Goal: Task Accomplishment & Management: Use online tool/utility

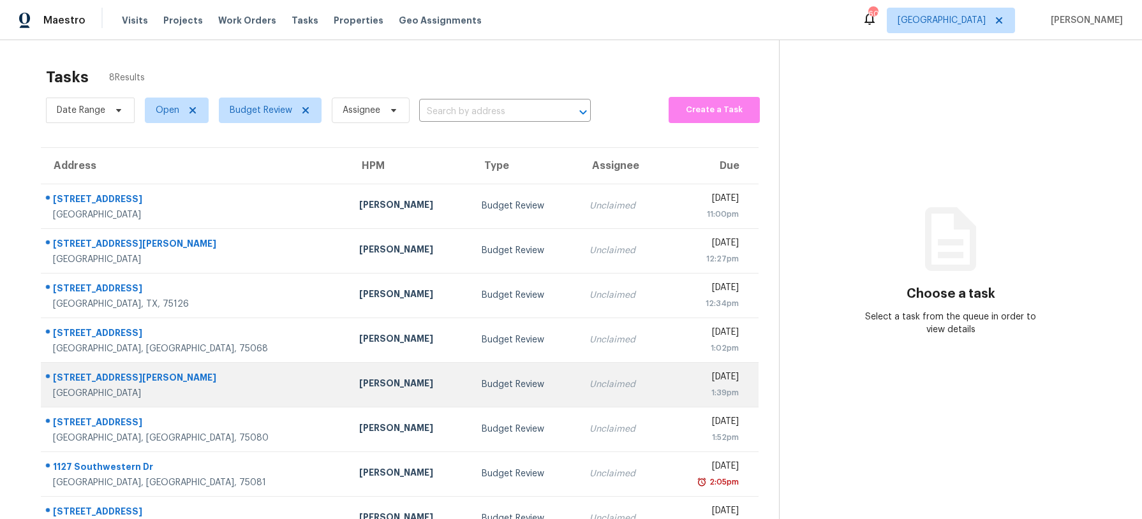
scroll to position [40, 0]
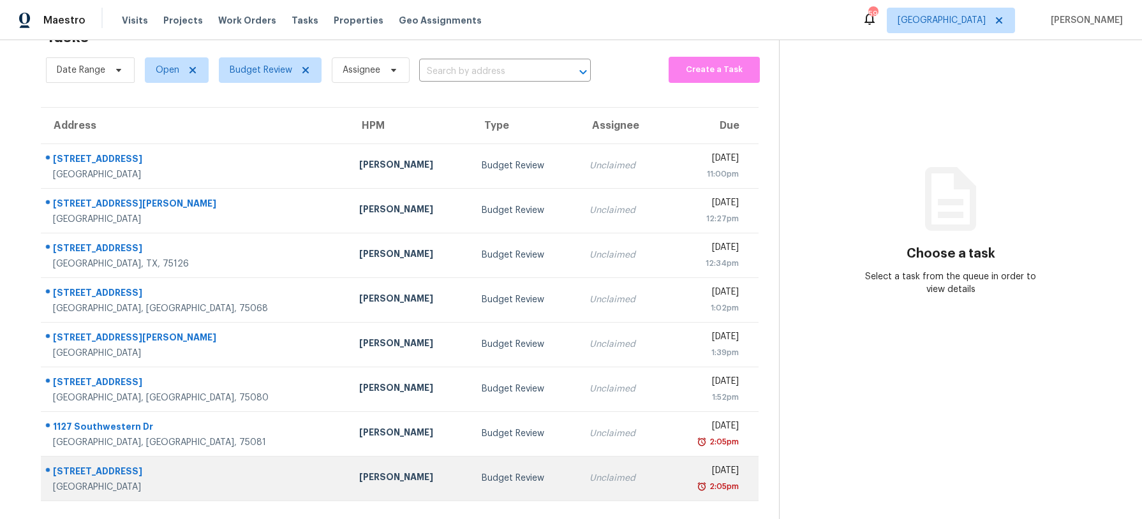
click at [370, 481] on td "Spencer Kleintop" at bounding box center [410, 478] width 123 height 45
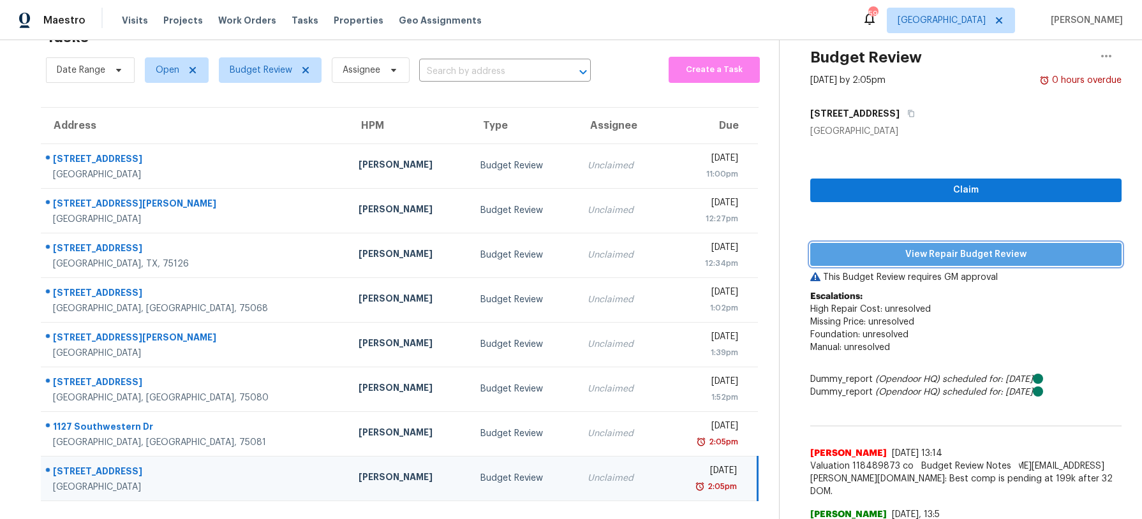
click at [866, 258] on span "View Repair Budget Review" at bounding box center [965, 255] width 291 height 16
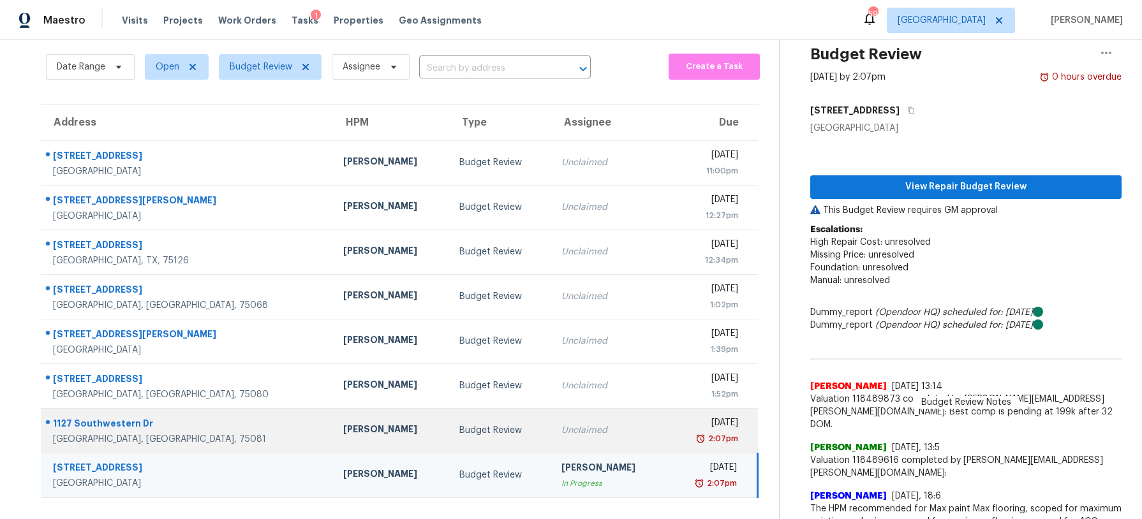
click at [551, 431] on td "Unclaimed" at bounding box center [609, 430] width 116 height 45
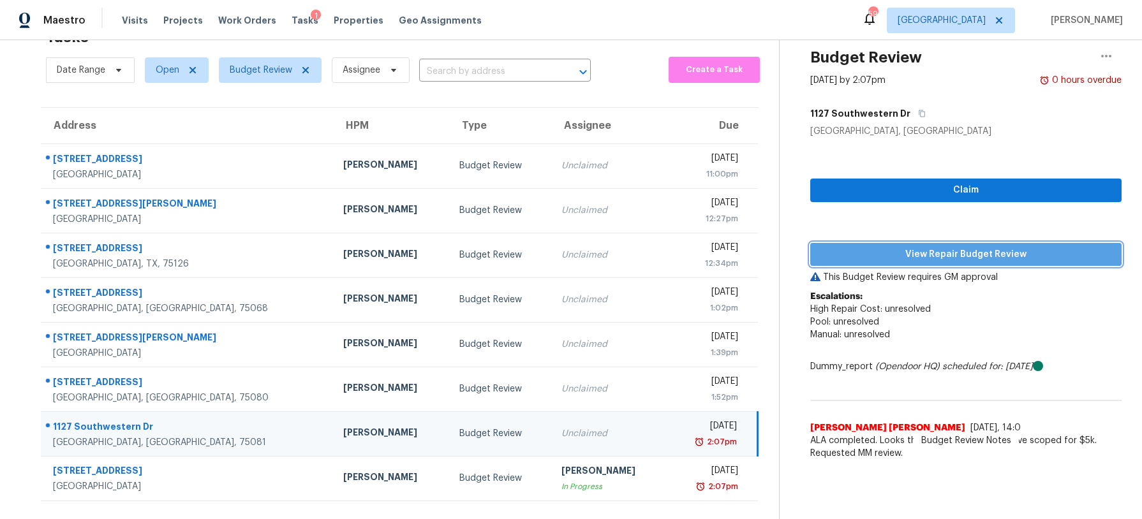
click at [896, 262] on button "View Repair Budget Review" at bounding box center [965, 255] width 311 height 24
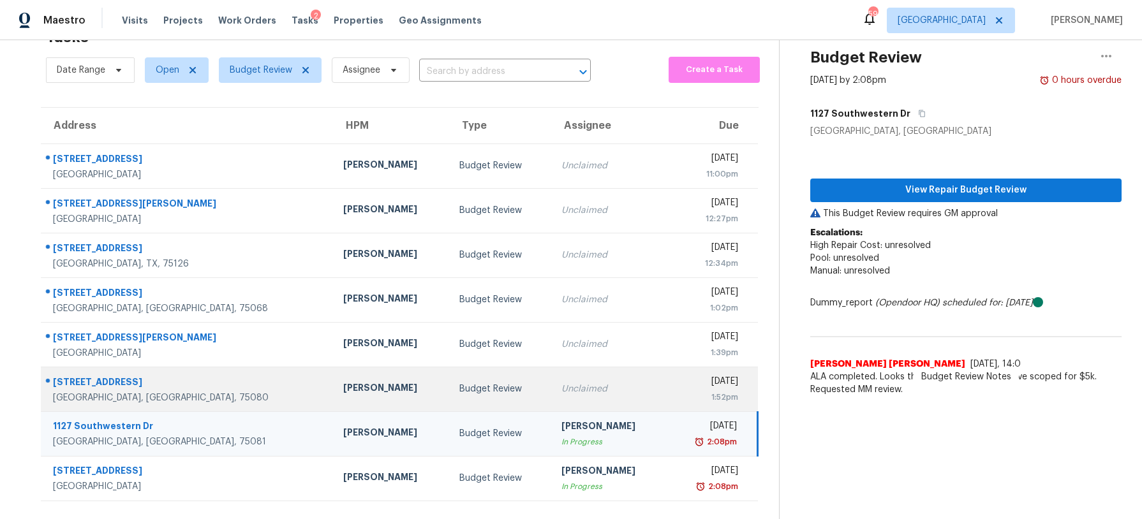
click at [459, 388] on div "Budget Review" at bounding box center [500, 389] width 82 height 13
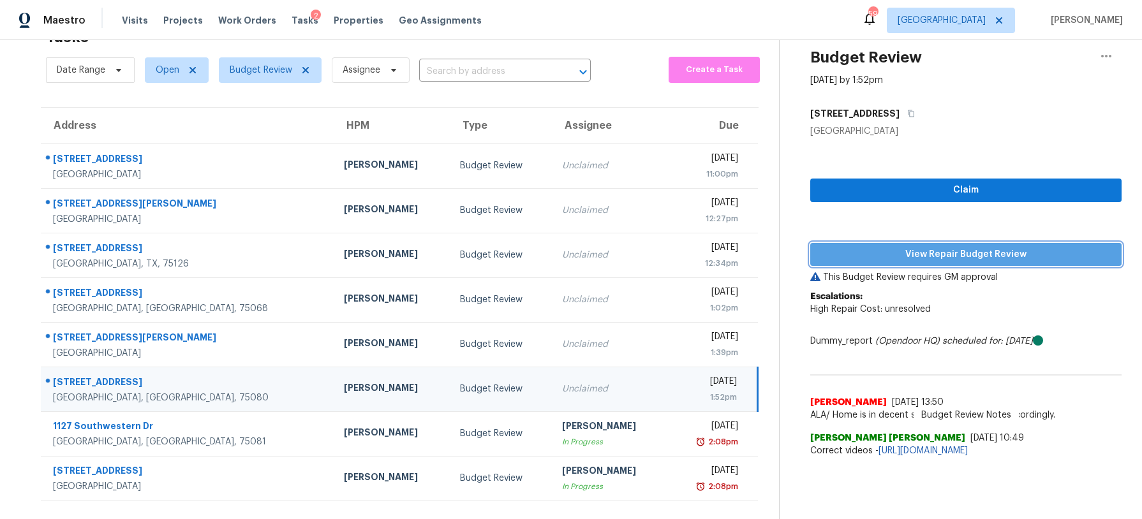
click at [847, 248] on span "View Repair Budget Review" at bounding box center [965, 255] width 291 height 16
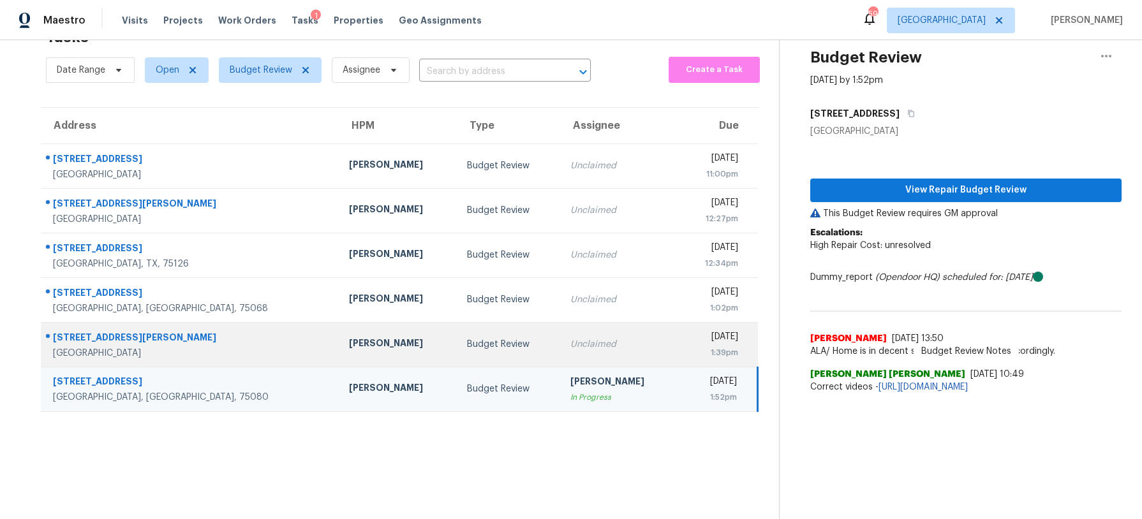
click at [467, 345] on div "Budget Review" at bounding box center [509, 344] width 84 height 13
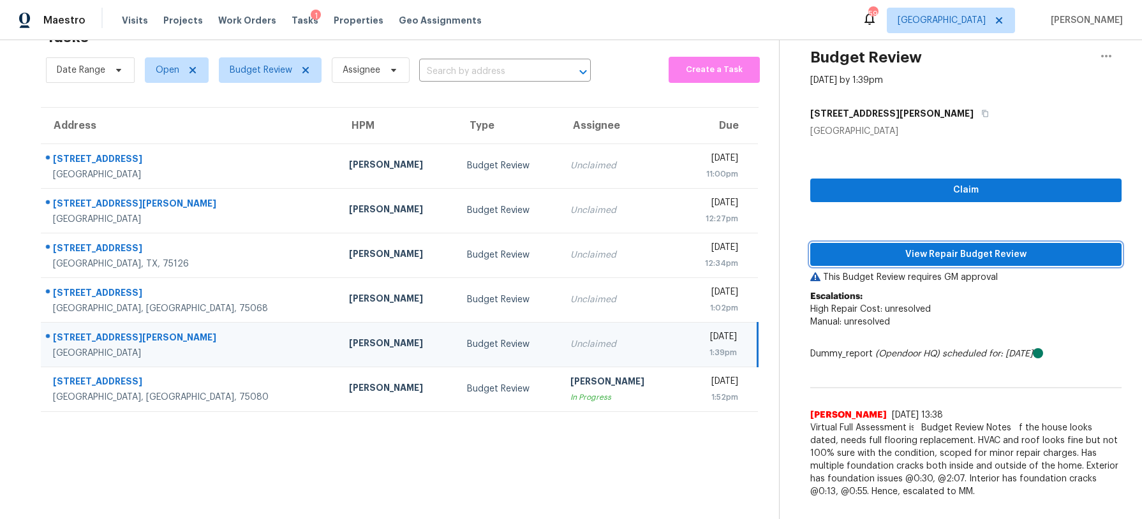
click at [958, 247] on span "View Repair Budget Review" at bounding box center [965, 255] width 291 height 16
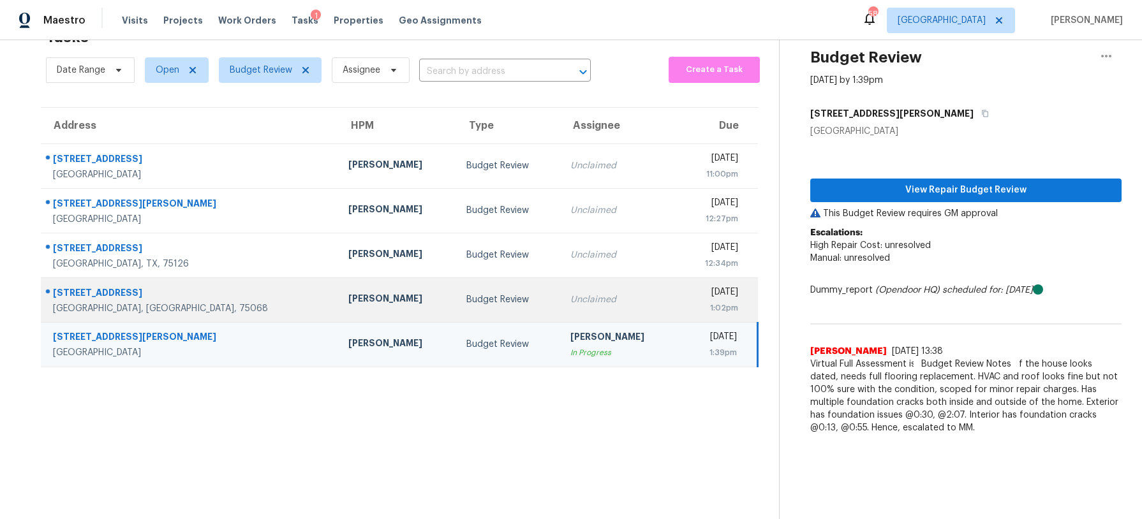
click at [466, 298] on div "Budget Review" at bounding box center [508, 299] width 84 height 13
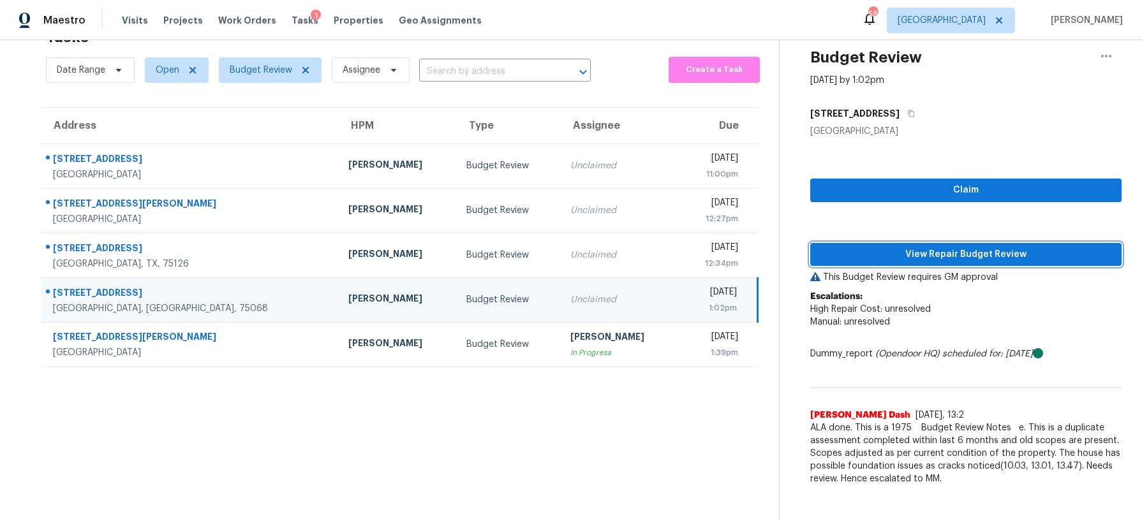
click at [1018, 256] on span "View Repair Budget Review" at bounding box center [965, 255] width 291 height 16
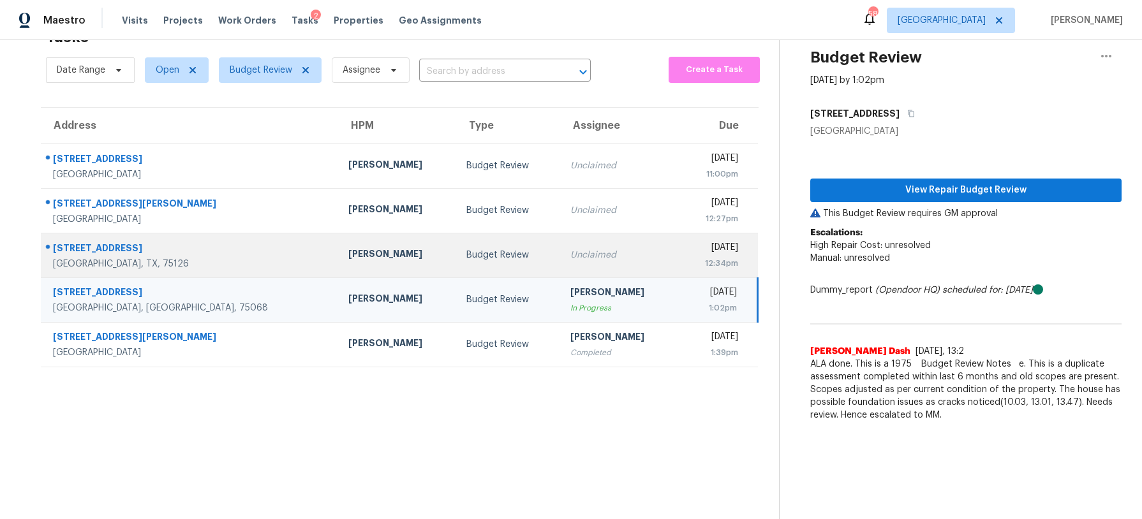
scroll to position [38, 0]
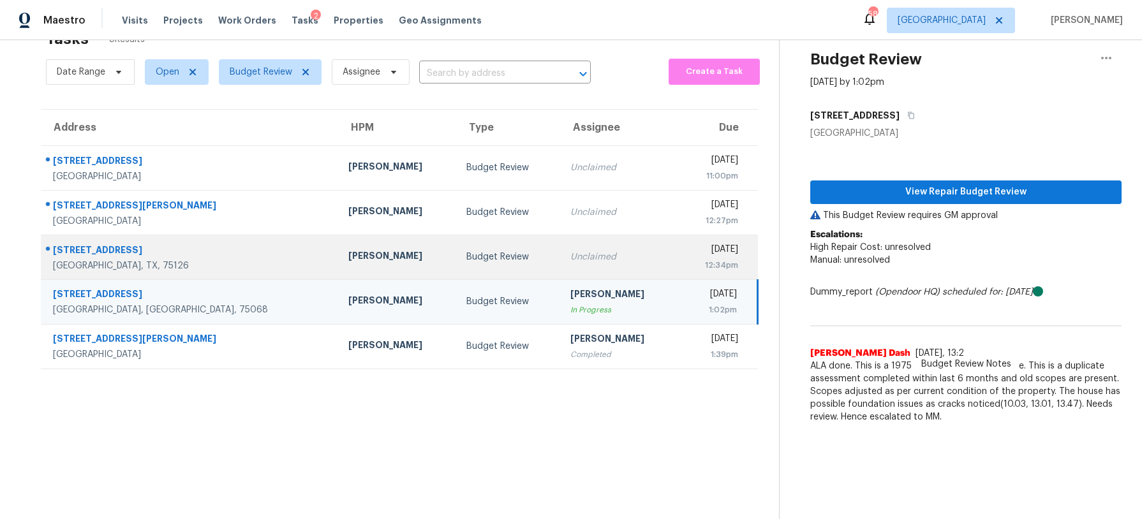
click at [560, 263] on td "Unclaimed" at bounding box center [619, 257] width 118 height 45
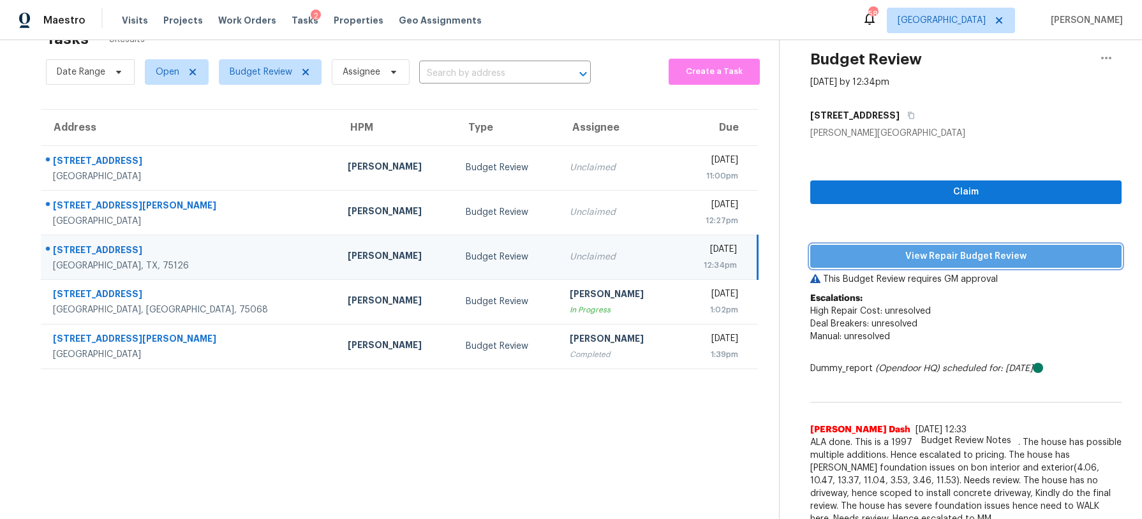
click at [928, 249] on span "View Repair Budget Review" at bounding box center [965, 257] width 291 height 16
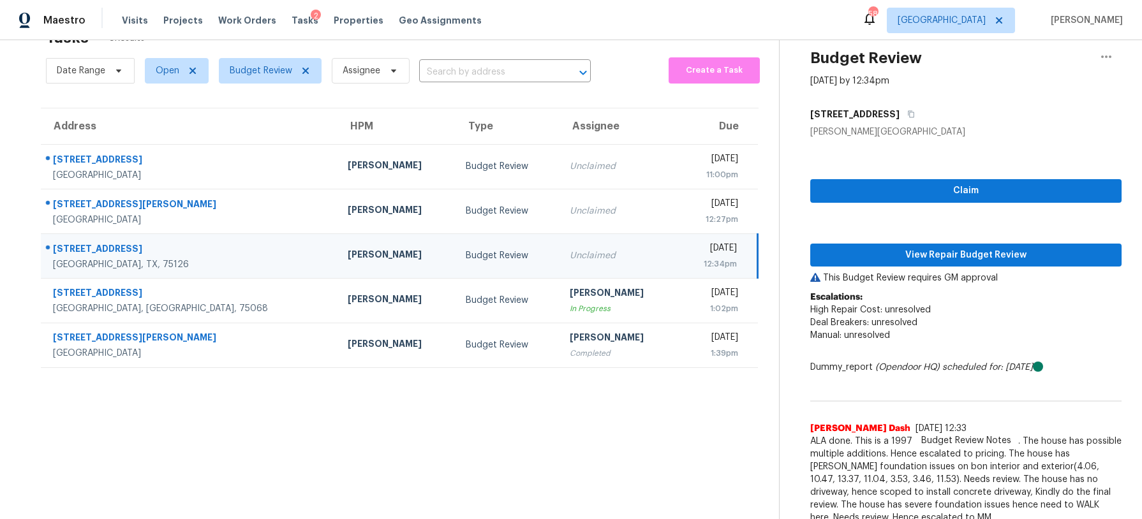
scroll to position [37, 0]
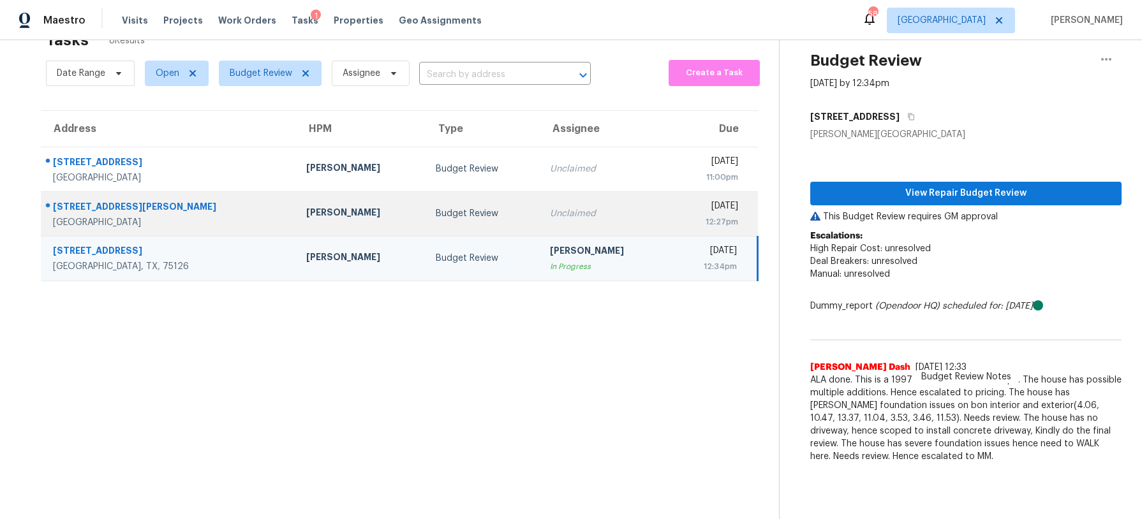
click at [426, 196] on td "Budget Review" at bounding box center [483, 213] width 114 height 45
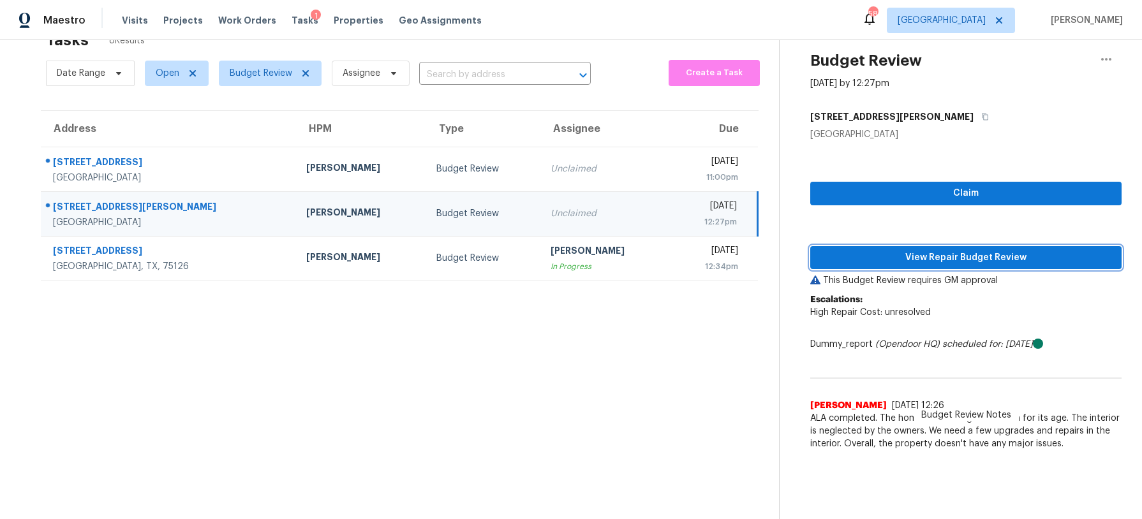
click at [897, 260] on span "View Repair Budget Review" at bounding box center [965, 258] width 291 height 16
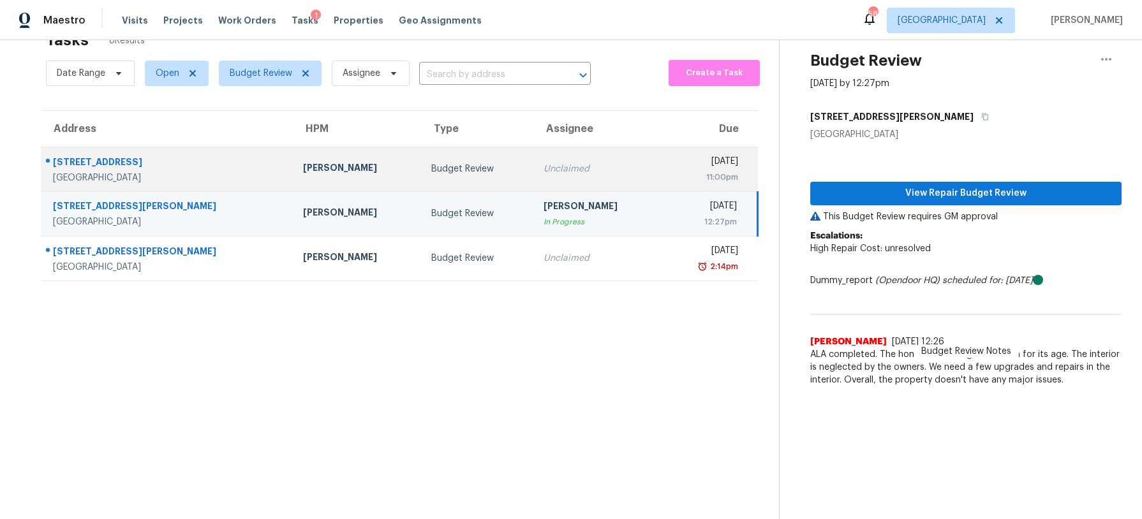
click at [533, 151] on td "Unclaimed" at bounding box center [597, 169] width 128 height 45
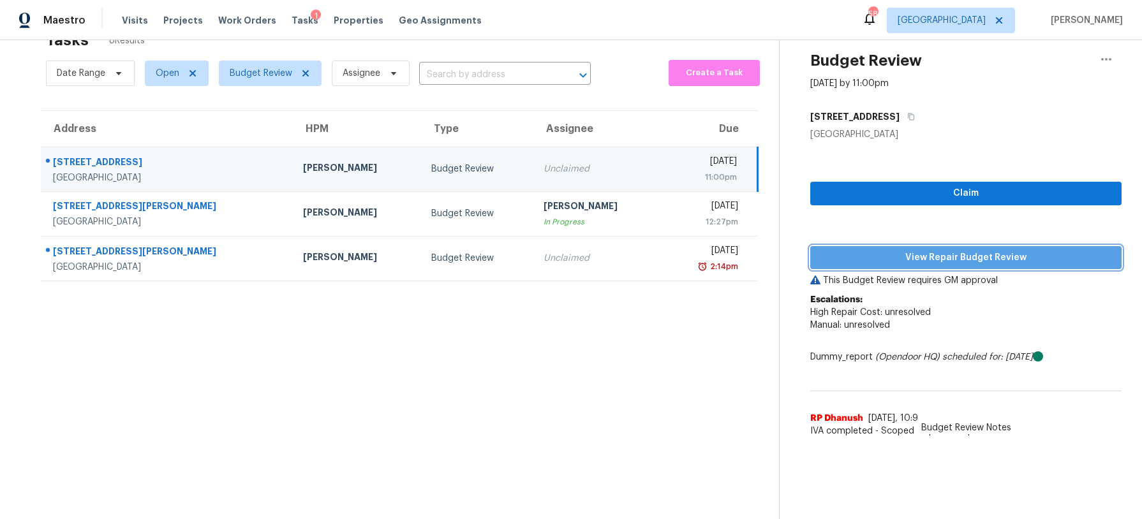
click at [913, 264] on span "View Repair Budget Review" at bounding box center [965, 258] width 291 height 16
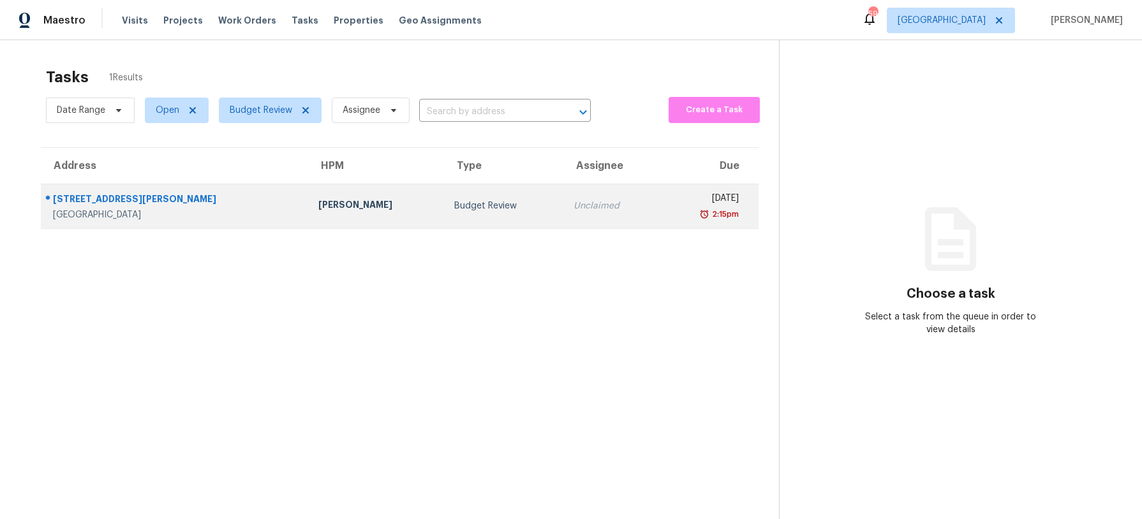
click at [454, 212] on div "Budget Review" at bounding box center [503, 206] width 99 height 13
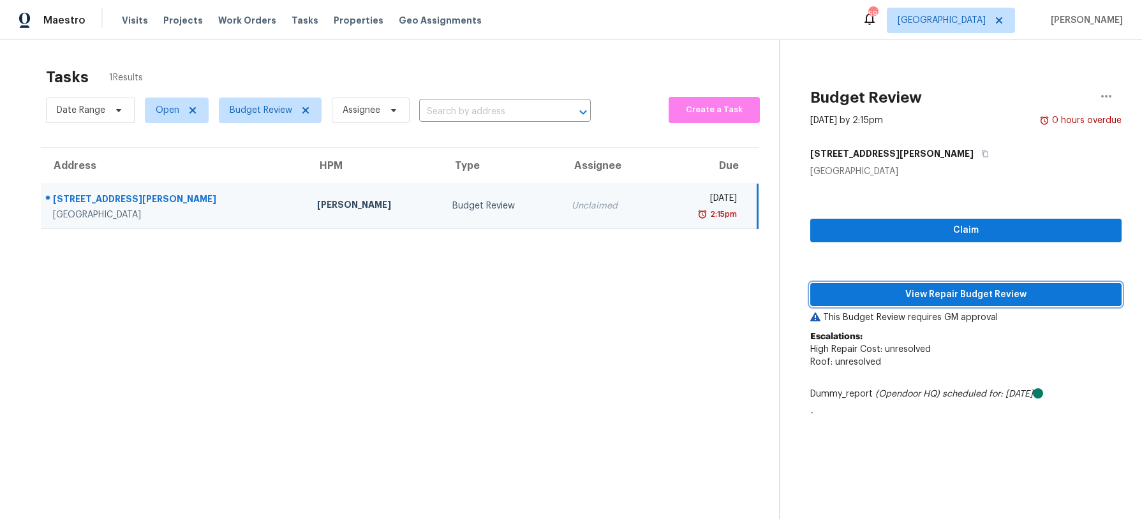
click at [988, 295] on span "View Repair Budget Review" at bounding box center [965, 295] width 291 height 16
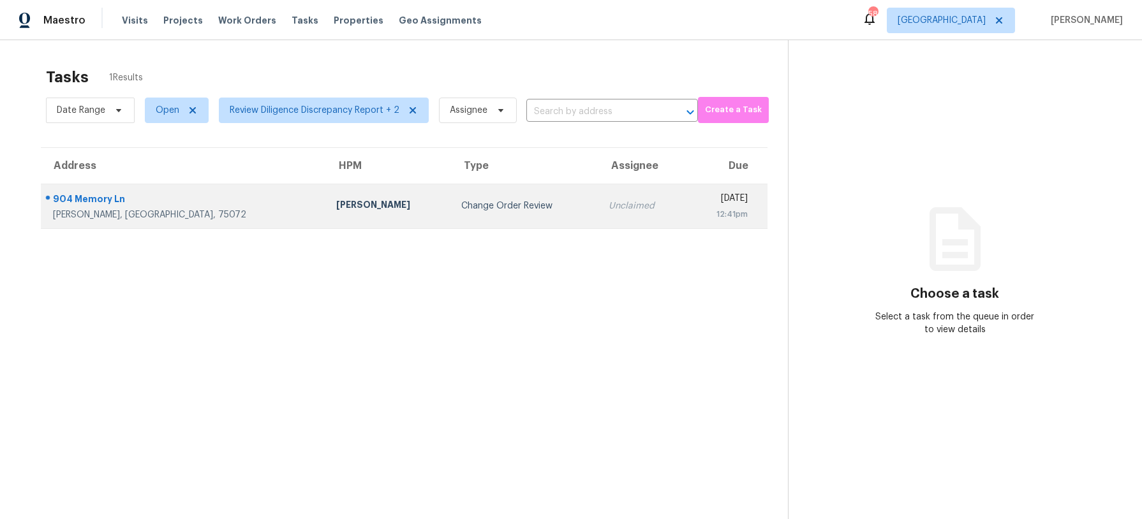
click at [336, 207] on div "Alicia Anices" at bounding box center [388, 206] width 105 height 16
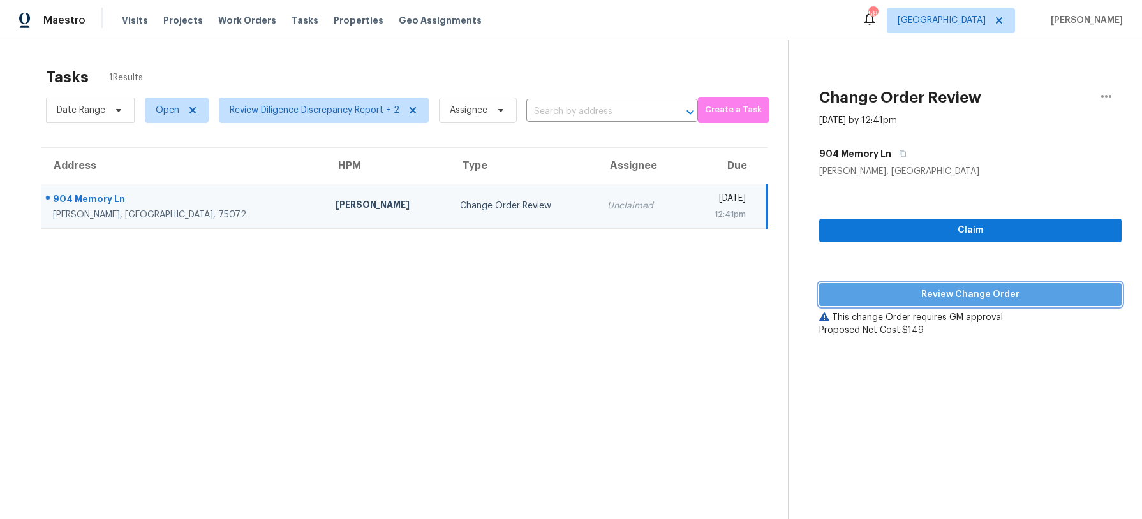
click at [1001, 290] on span "Review Change Order" at bounding box center [970, 295] width 282 height 16
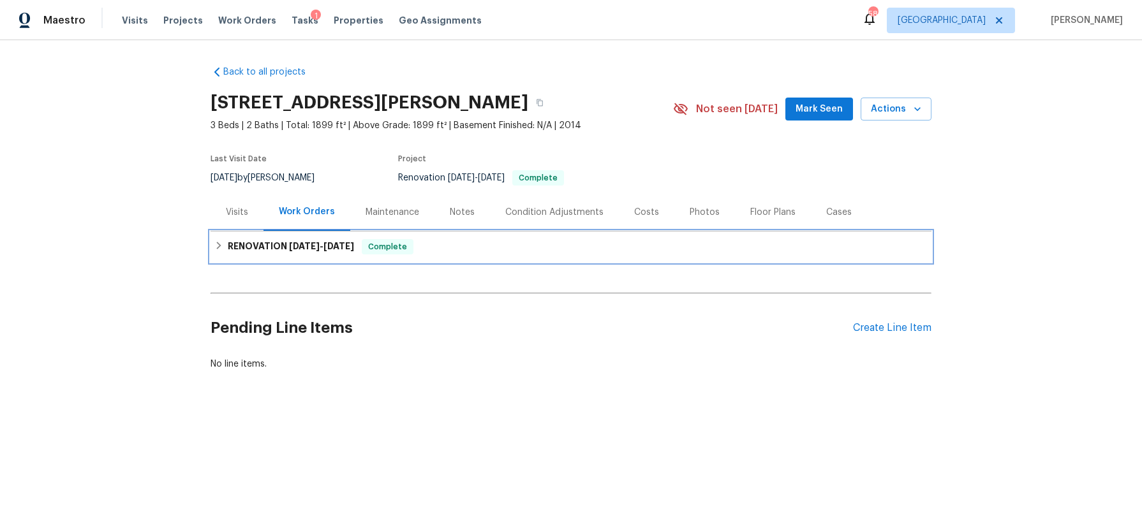
click at [312, 242] on span "9/22/25" at bounding box center [304, 246] width 31 height 9
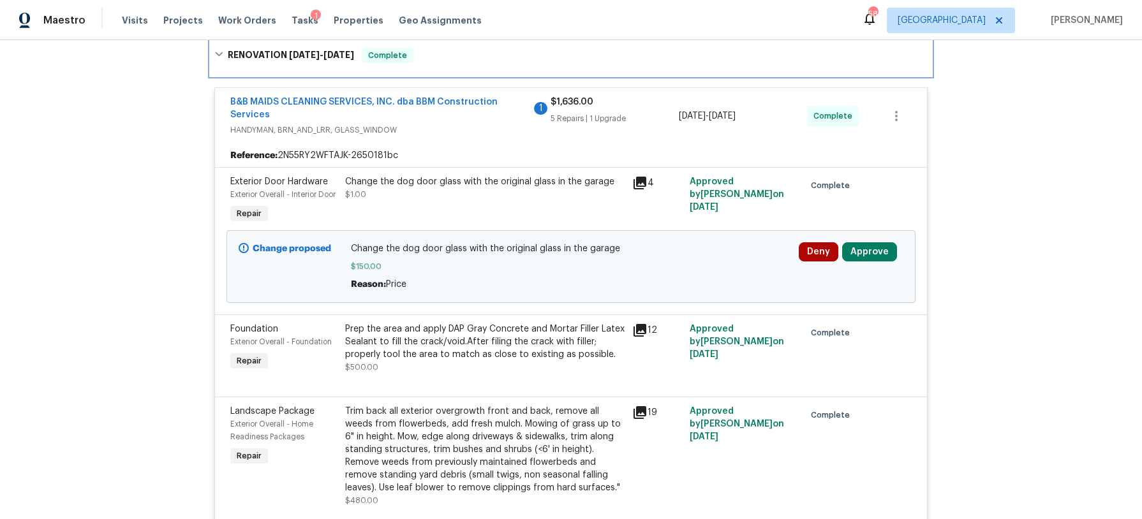
scroll to position [234, 0]
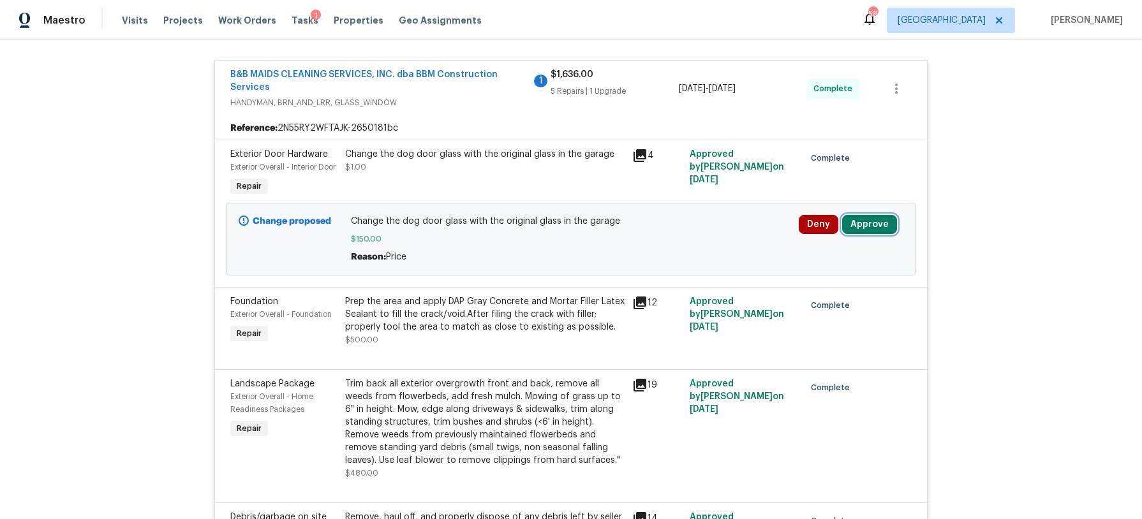
click at [871, 234] on button "Approve" at bounding box center [869, 224] width 55 height 19
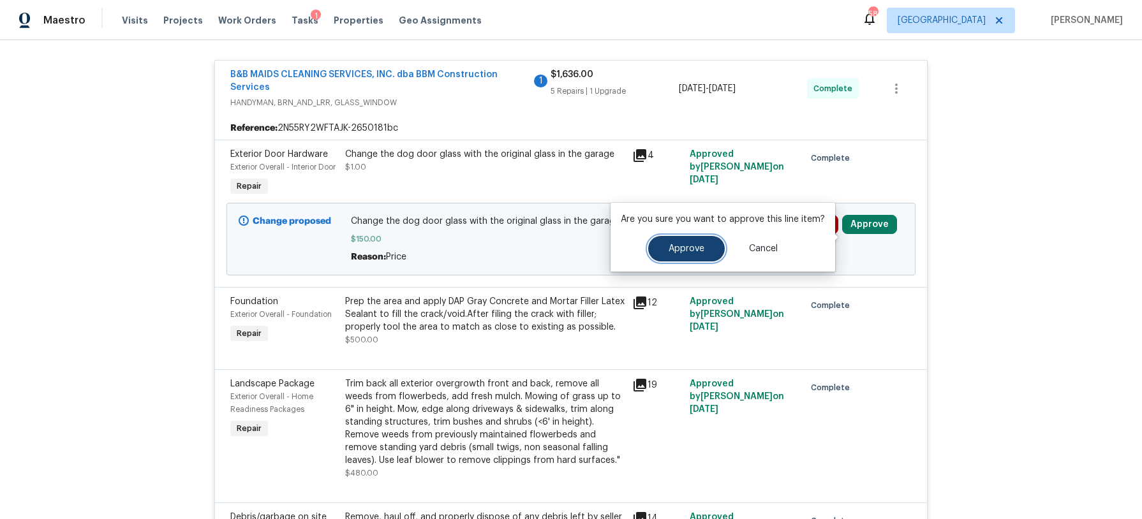
click at [665, 246] on button "Approve" at bounding box center [686, 249] width 77 height 26
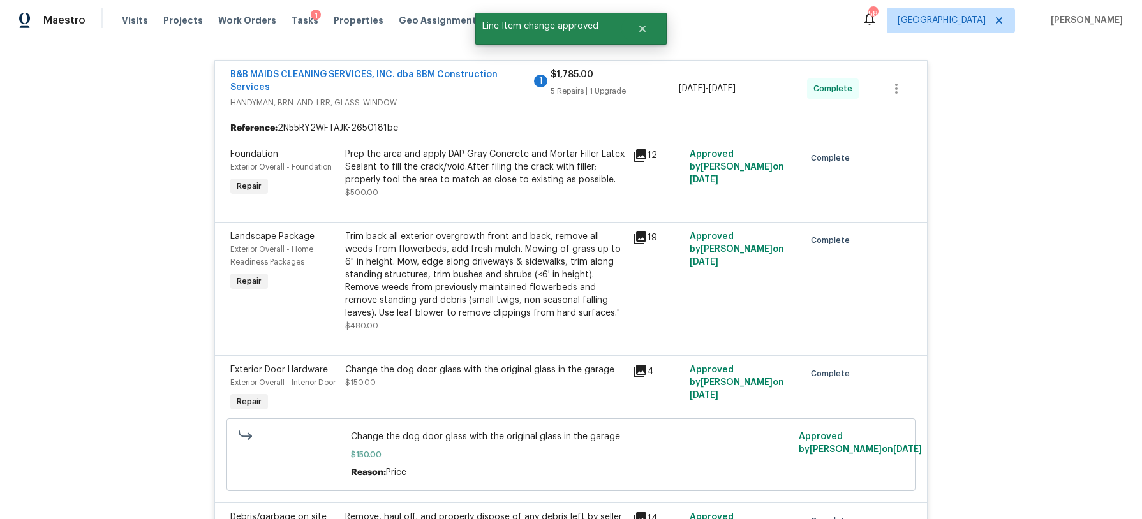
scroll to position [0, 0]
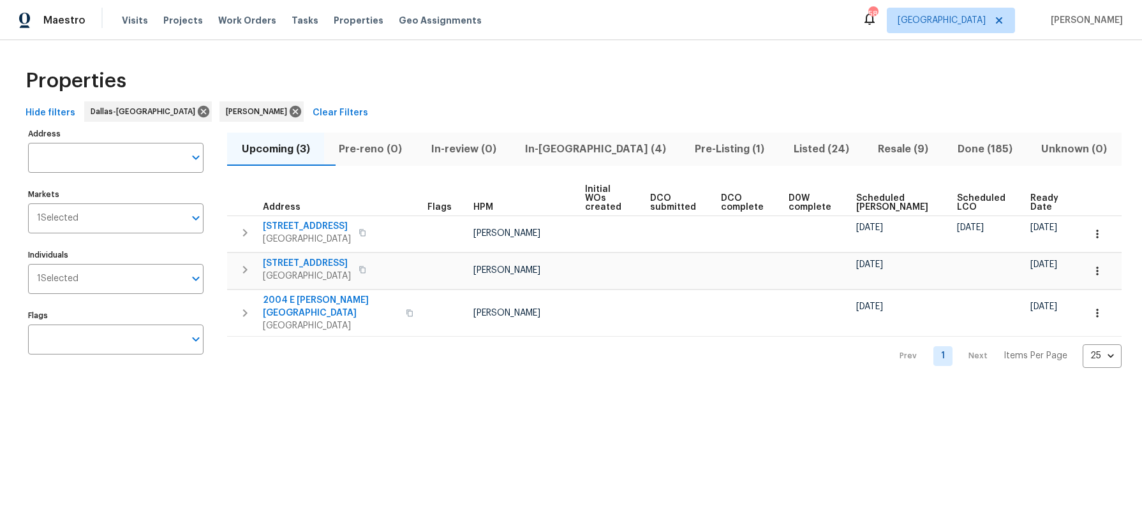
click at [586, 151] on span "In-[GEOGRAPHIC_DATA] (4)" at bounding box center [595, 149] width 154 height 18
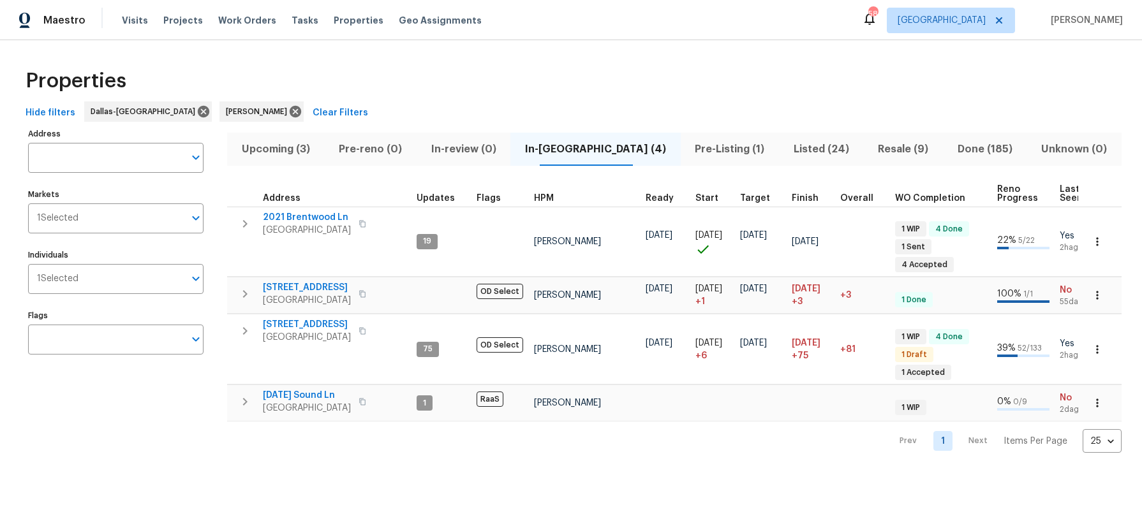
click at [694, 144] on span "Pre-Listing (1)" at bounding box center [729, 149] width 83 height 18
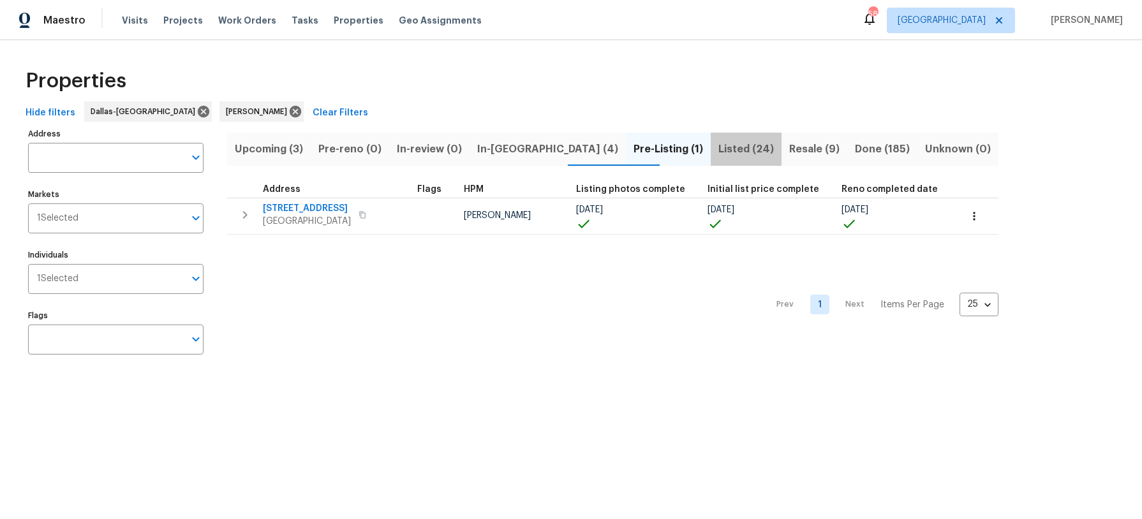
click at [718, 145] on span "Listed (24)" at bounding box center [746, 149] width 56 height 18
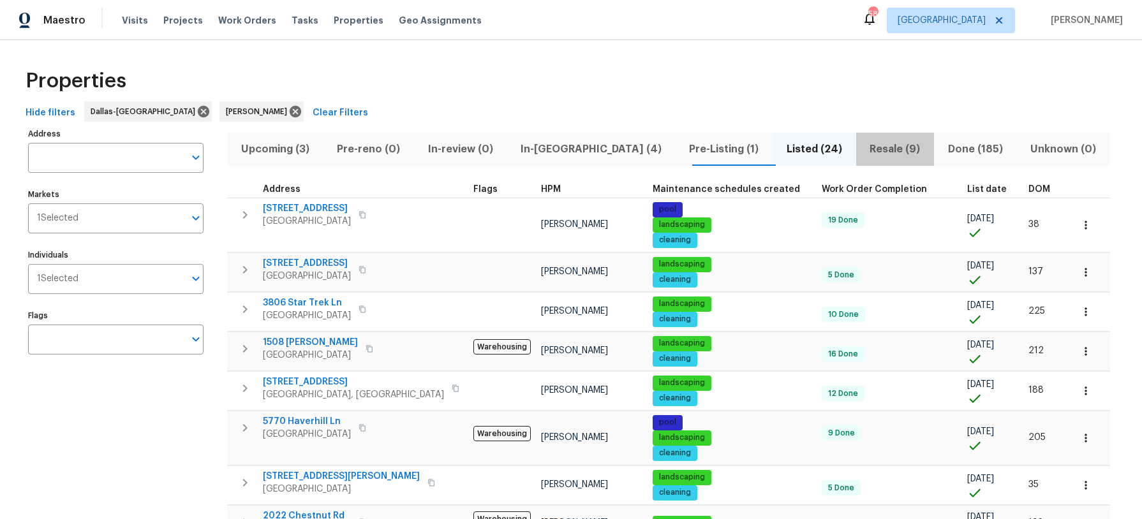
click at [864, 148] on span "Resale (9)" at bounding box center [895, 149] width 63 height 18
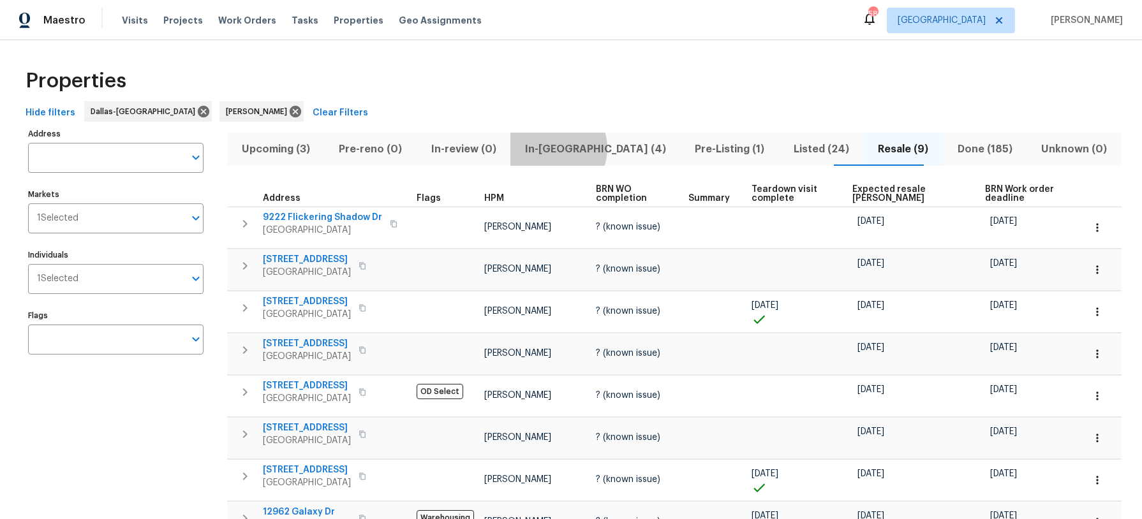
click at [582, 148] on span "In-reno (4)" at bounding box center [595, 149] width 154 height 18
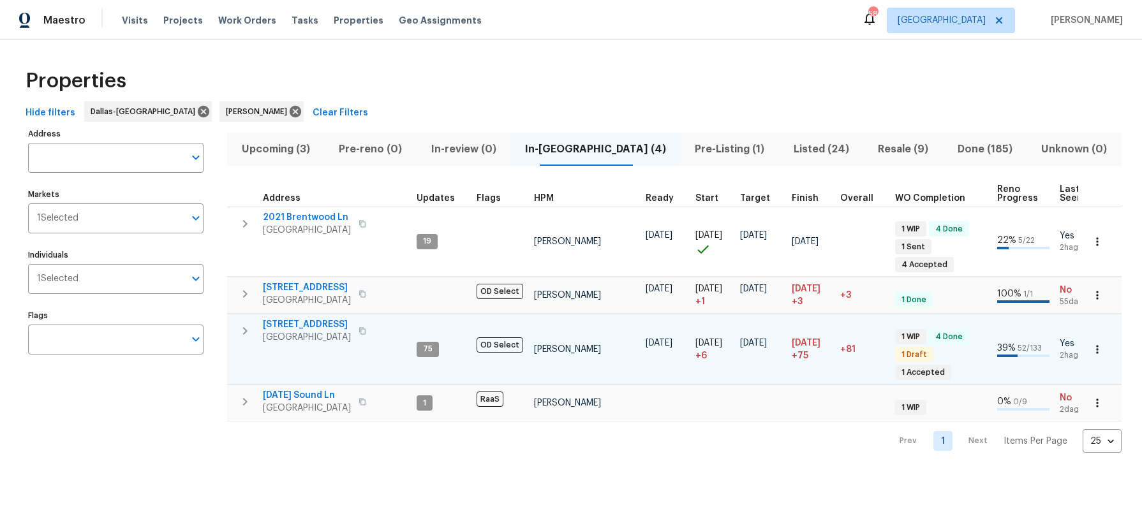
click at [311, 325] on span "6211 Crested Butte Dr" at bounding box center [307, 324] width 88 height 13
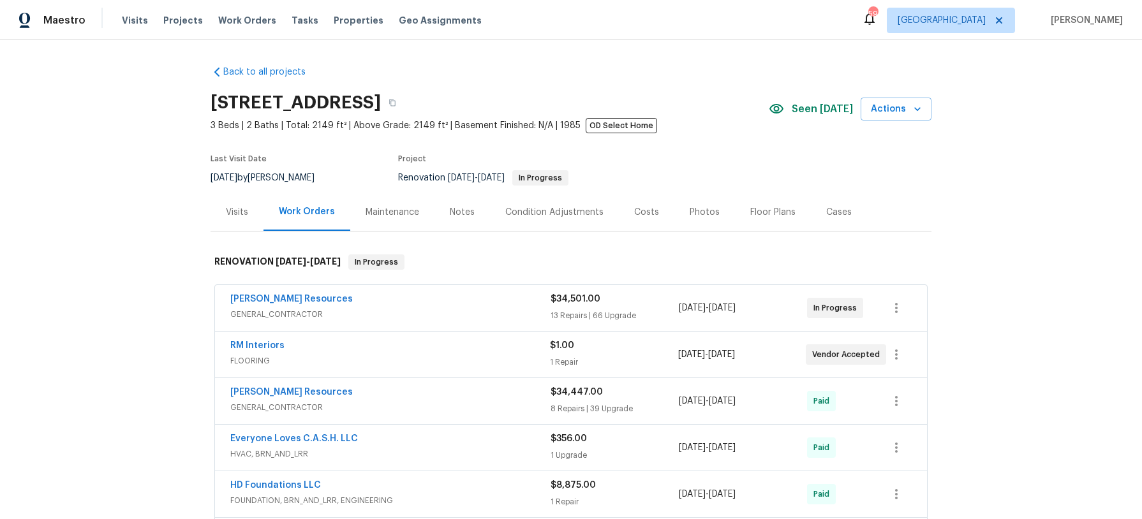
click at [465, 206] on div "Notes" at bounding box center [462, 212] width 25 height 13
